Goal: Transaction & Acquisition: Purchase product/service

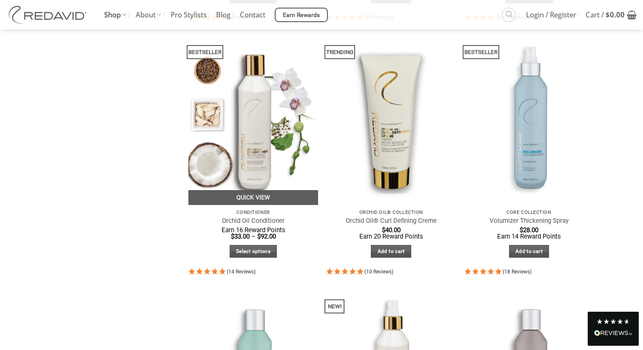
scroll to position [333, 0]
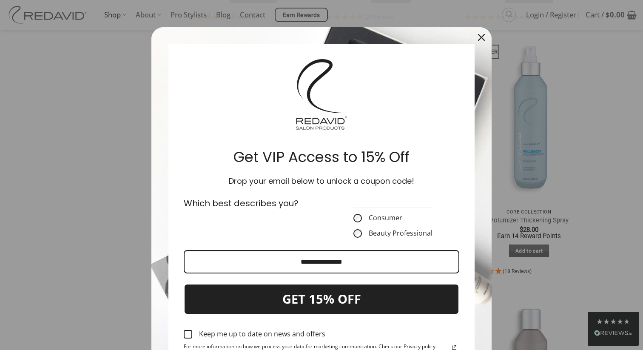
click at [480, 39] on icon "close icon" at bounding box center [481, 37] width 7 height 7
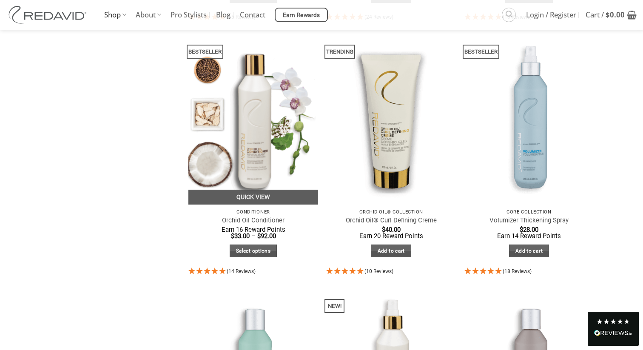
click at [261, 154] on img at bounding box center [253, 118] width 130 height 173
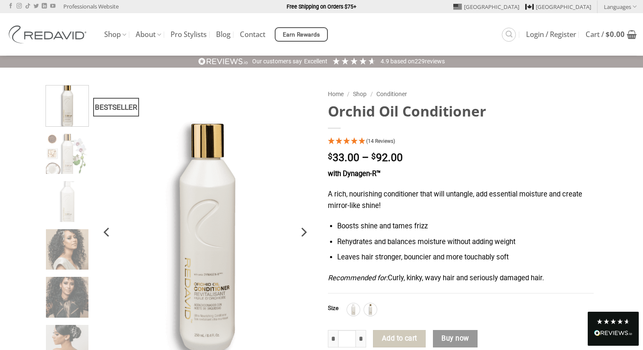
click at [302, 222] on button "Next" at bounding box center [303, 232] width 15 height 59
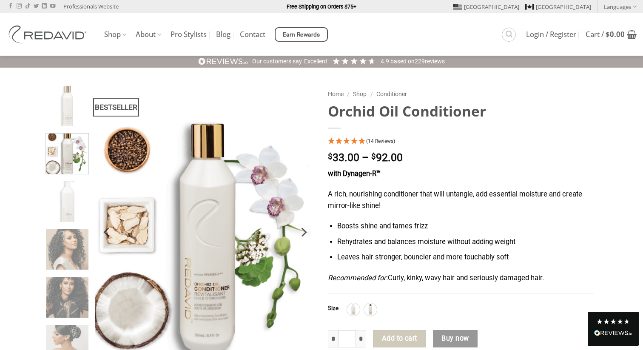
click at [301, 230] on icon "Next" at bounding box center [303, 232] width 15 height 15
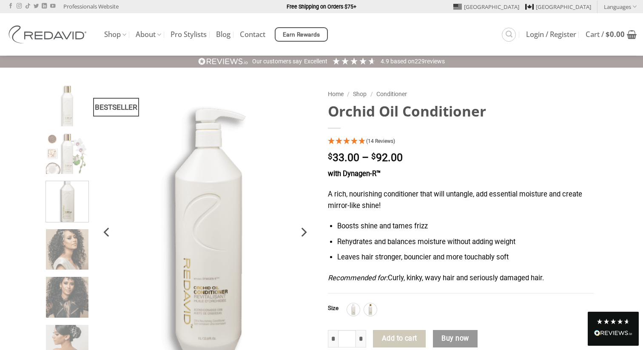
click at [301, 230] on icon "Next" at bounding box center [303, 232] width 15 height 15
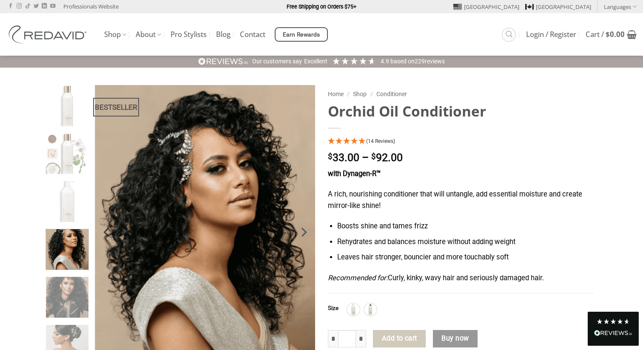
click at [301, 230] on icon "Next" at bounding box center [303, 232] width 15 height 15
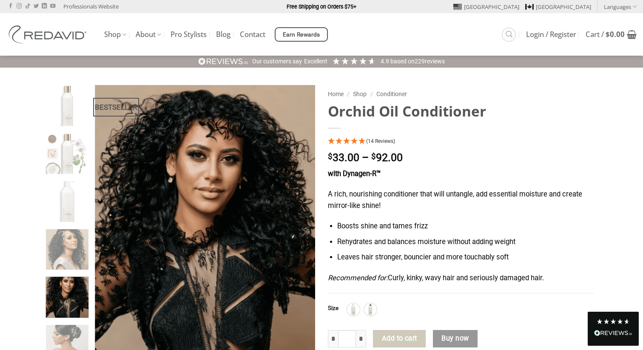
click at [301, 230] on icon "Next" at bounding box center [303, 232] width 15 height 15
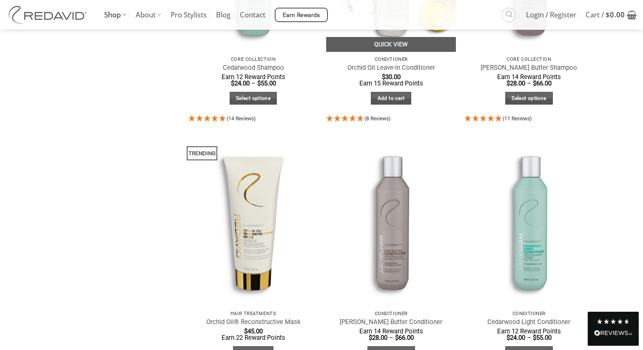
scroll to position [751, 0]
